Goal: Transaction & Acquisition: Purchase product/service

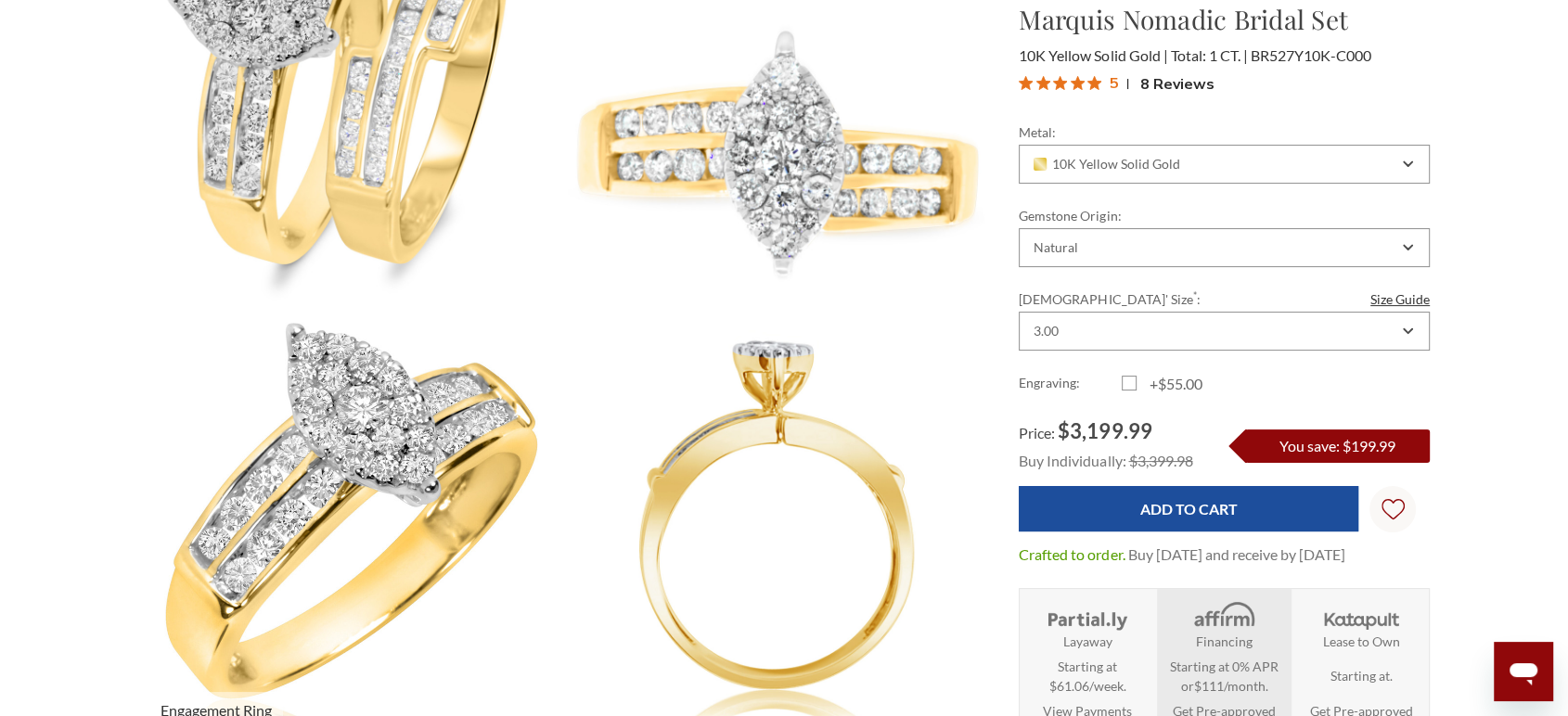
scroll to position [103, 0]
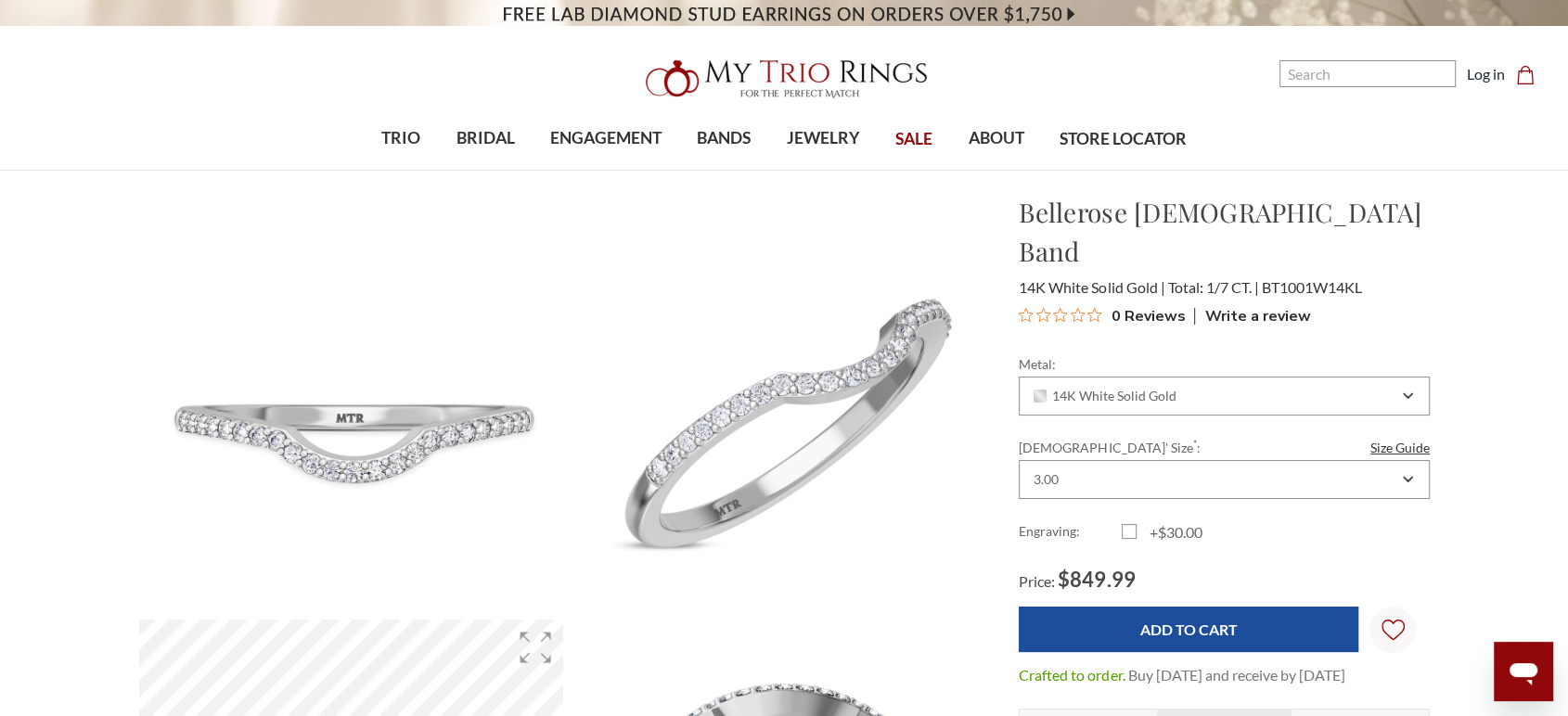
click at [771, 70] on img at bounding box center [784, 79] width 297 height 59
